Goal: Information Seeking & Learning: Check status

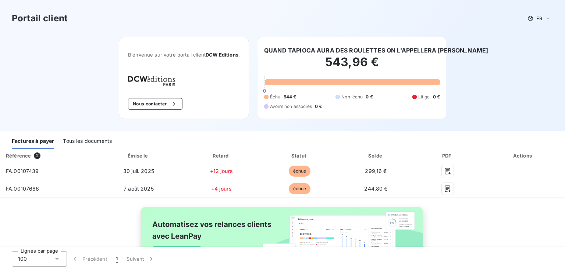
click at [103, 142] on div "Tous les documents" at bounding box center [87, 141] width 49 height 15
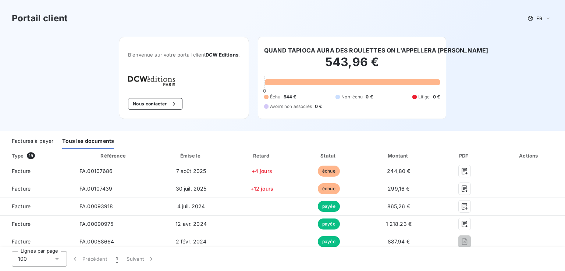
click at [28, 140] on div "Factures à payer" at bounding box center [33, 141] width 42 height 15
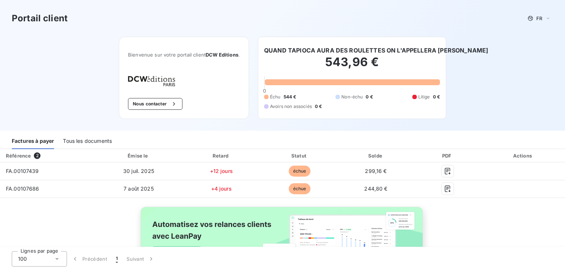
click at [46, 21] on h3 "Portail client" at bounding box center [40, 18] width 56 height 13
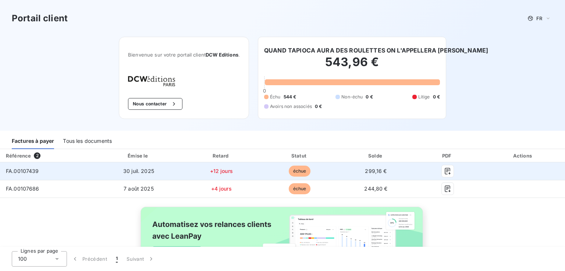
click at [233, 171] on span "+12 jours" at bounding box center [221, 171] width 23 height 6
click at [96, 173] on td "FA.00107439" at bounding box center [48, 172] width 96 height 18
click at [96, 172] on td "FA.00107439" at bounding box center [48, 172] width 96 height 18
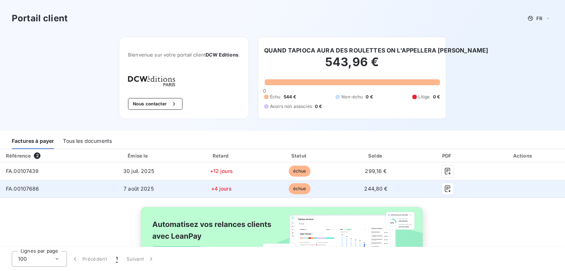
click at [96, 188] on td "FA.00107686" at bounding box center [48, 189] width 96 height 18
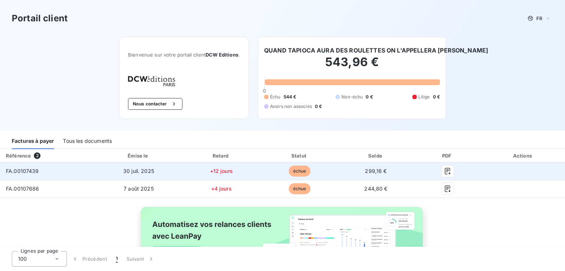
click at [96, 168] on td "FA.00107439" at bounding box center [48, 172] width 96 height 18
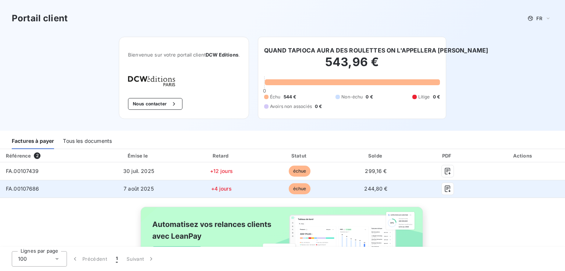
click at [96, 183] on td "FA.00107686" at bounding box center [48, 189] width 96 height 18
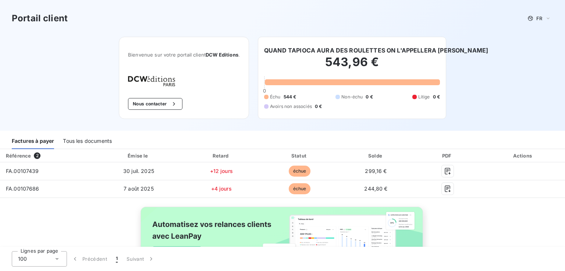
click at [307, 48] on h6 "QUAND TAPIOCA AURA DES ROULETTES ON L'APPELLERA MIRZA" at bounding box center [376, 50] width 224 height 9
click at [314, 78] on div "543,96 € 0 Échu 544 € Non-échu 0 € Litige 0 € Avoirs non associés 0 €" at bounding box center [352, 82] width 176 height 55
click at [345, 96] on span "Non-échu" at bounding box center [351, 97] width 21 height 7
click at [418, 94] on span "Litige" at bounding box center [424, 97] width 12 height 7
click at [311, 106] on div "Avoirs non associés 0 €" at bounding box center [293, 106] width 58 height 7
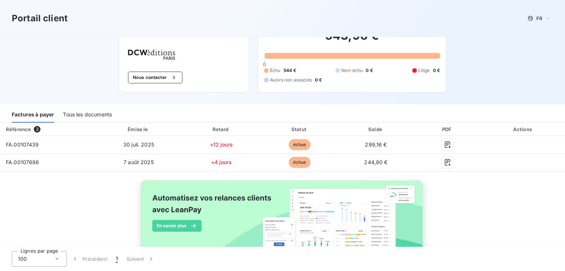
scroll to position [49, 0]
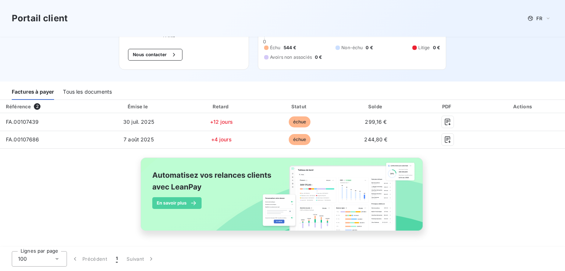
click at [22, 180] on div "Référence 2 Émise le Retard Statut Solde PDF Actions FA.00107439 30 juil. 2025 …" at bounding box center [282, 174] width 565 height 148
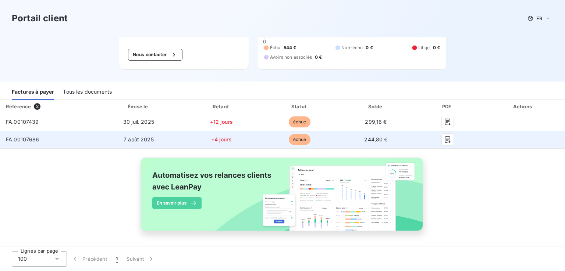
click at [232, 140] on span "+4 jours" at bounding box center [221, 139] width 21 height 6
click at [387, 140] on span "244,80 €" at bounding box center [375, 139] width 23 height 6
click at [62, 139] on td "FA.00107686" at bounding box center [48, 140] width 96 height 18
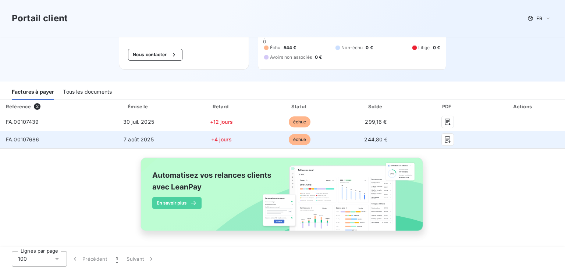
click at [62, 139] on td "FA.00107686" at bounding box center [48, 140] width 96 height 18
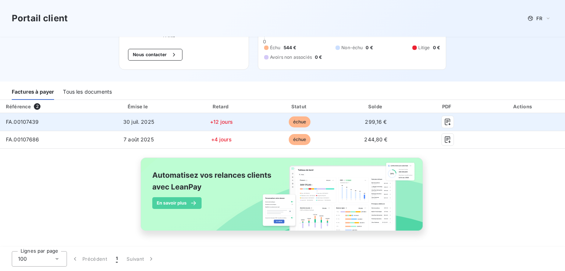
click at [34, 121] on span "FA.00107439" at bounding box center [22, 122] width 33 height 6
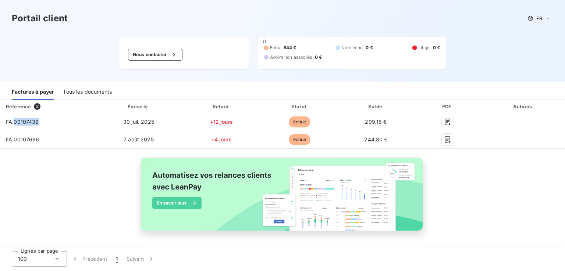
drag, startPoint x: 34, startPoint y: 121, endPoint x: 28, endPoint y: 109, distance: 13.3
click at [33, 121] on span "FA.00107439" at bounding box center [22, 122] width 33 height 6
click at [26, 106] on div "Référence" at bounding box center [18, 107] width 25 height 6
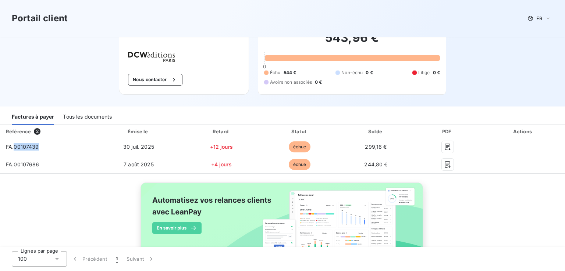
scroll to position [0, 0]
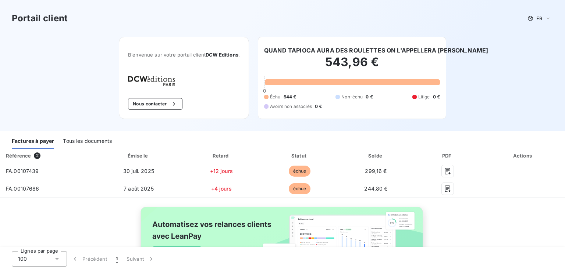
click at [325, 52] on h6 "QUAND TAPIOCA AURA DES ROULETTES ON L'APPELLERA MIRZA" at bounding box center [376, 50] width 224 height 9
click at [55, 22] on h3 "Portail client" at bounding box center [40, 18] width 56 height 13
click at [545, 18] on icon at bounding box center [548, 18] width 6 height 7
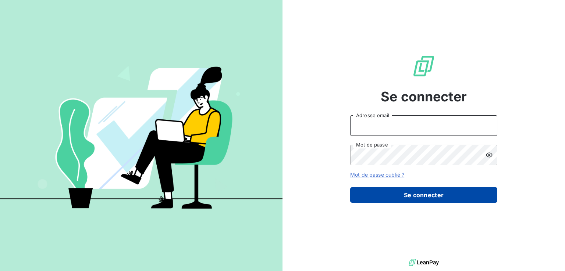
type input "[EMAIL_ADDRESS][DOMAIN_NAME]"
click at [406, 195] on button "Se connecter" at bounding box center [423, 195] width 147 height 15
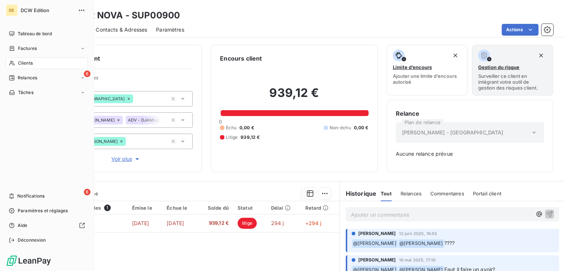
click at [18, 61] on span "Clients" at bounding box center [25, 63] width 15 height 7
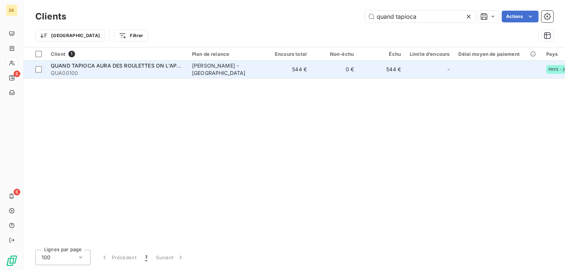
type input "quand tapioca"
click at [142, 70] on span "QUA00100" at bounding box center [117, 73] width 132 height 7
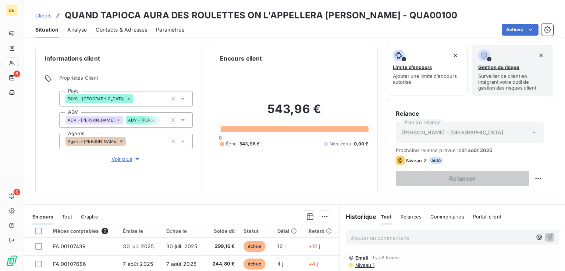
click at [142, 70] on div "Informations client Propriétés Client Pays PAYS - France ADV ADV - Djamila Feni…" at bounding box center [118, 120] width 167 height 151
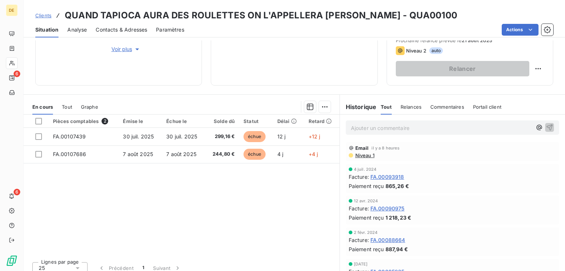
scroll to position [110, 0]
click at [405, 106] on span "Relances" at bounding box center [411, 107] width 21 height 6
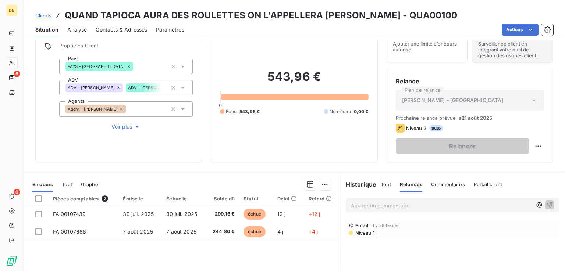
scroll to position [0, 0]
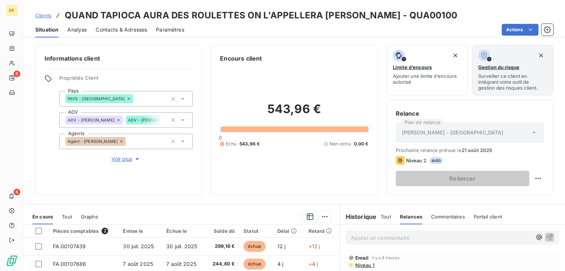
click at [116, 120] on icon at bounding box center [118, 120] width 4 height 4
click at [211, 103] on div "Encours client 543,96 € 0 Échu 543,96 € Non-échu 0,00 €" at bounding box center [294, 120] width 167 height 151
click at [137, 159] on icon "button" at bounding box center [137, 160] width 4 height 2
click at [133, 181] on icon "button" at bounding box center [135, 180] width 7 height 7
click at [485, 218] on span "Portail client" at bounding box center [488, 217] width 28 height 6
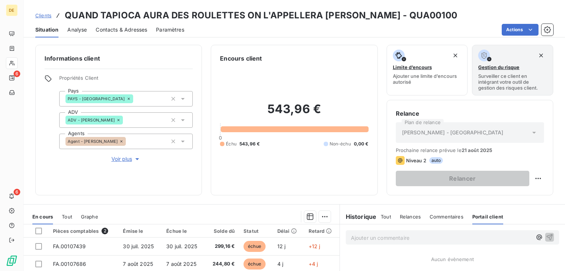
click at [357, 217] on h6 "Historique" at bounding box center [358, 217] width 37 height 9
click at [356, 217] on h6 "Historique" at bounding box center [358, 217] width 37 height 9
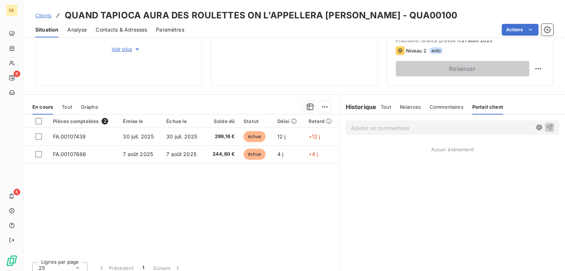
scroll to position [110, 0]
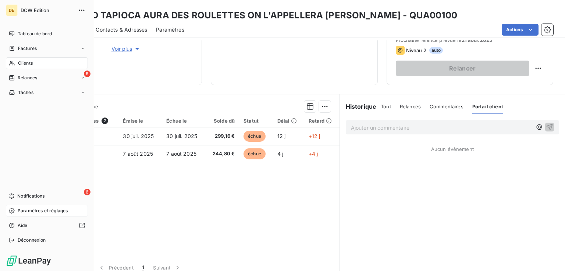
click at [39, 209] on span "Paramètres et réglages" at bounding box center [43, 211] width 50 height 7
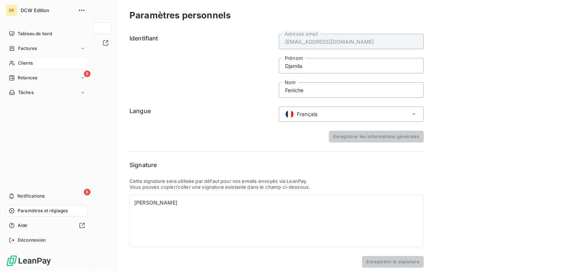
click at [29, 210] on span "Paramètres et réglages" at bounding box center [43, 211] width 50 height 7
click at [28, 78] on span "Relances" at bounding box center [27, 78] width 19 height 7
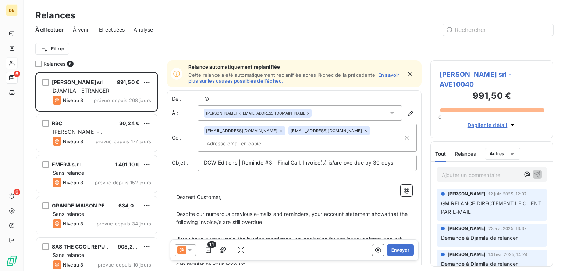
scroll to position [193, 116]
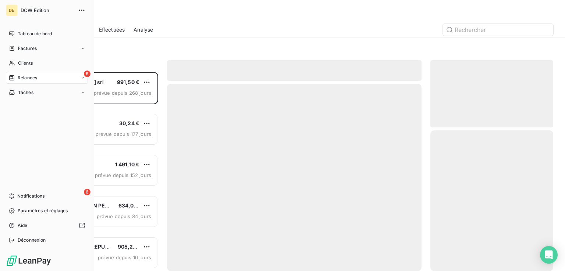
scroll to position [193, 116]
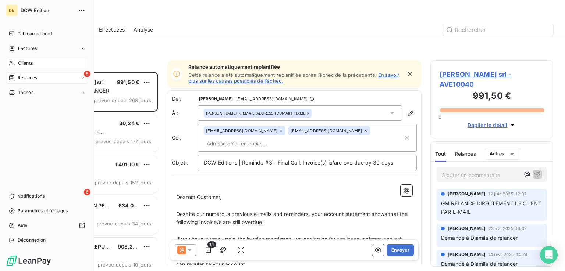
click at [28, 62] on span "Clients" at bounding box center [25, 63] width 15 height 7
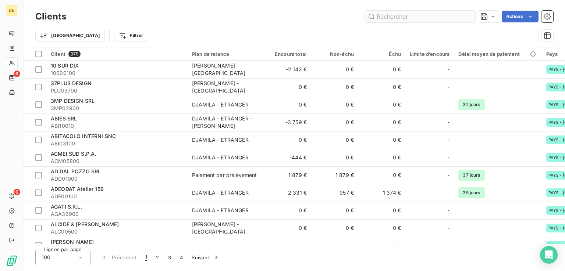
click at [395, 14] on input "text" at bounding box center [420, 17] width 110 height 12
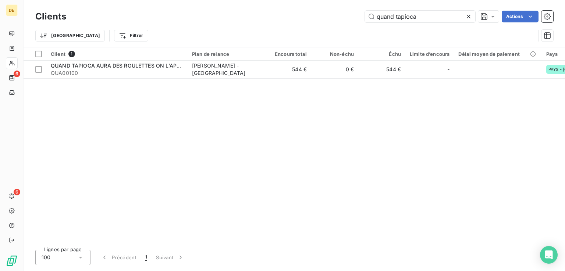
type input "quand tapioca"
drag, startPoint x: 216, startPoint y: 241, endPoint x: 271, endPoint y: 243, distance: 54.9
click at [271, 244] on div "Clients quand tapioca Actions Trier Filtrer Client 1 Plan de relance Encours to…" at bounding box center [294, 135] width 541 height 271
